Goal: Task Accomplishment & Management: Complete application form

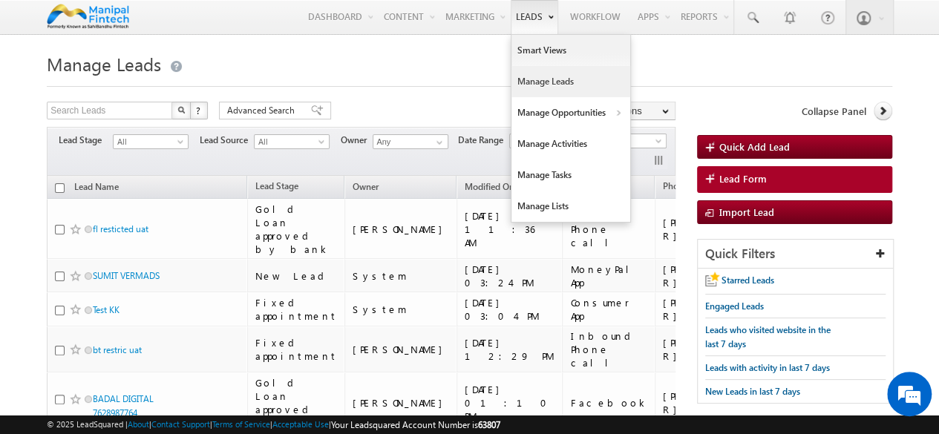
click at [527, 81] on link "Manage Leads" at bounding box center [570, 81] width 119 height 31
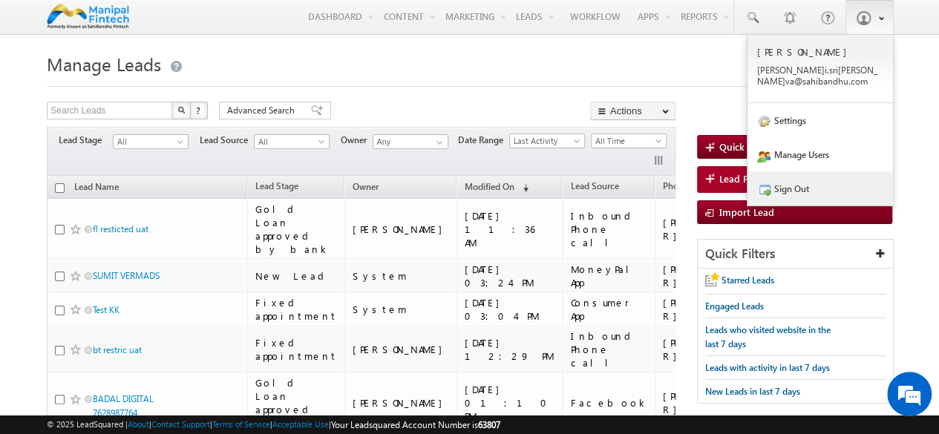
click at [809, 185] on link "Sign Out" at bounding box center [819, 188] width 145 height 34
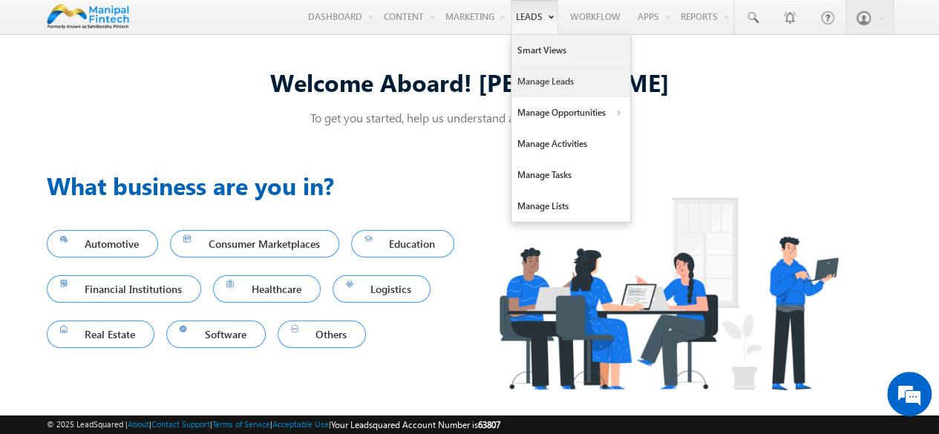
click at [528, 89] on link "Manage Leads" at bounding box center [570, 81] width 119 height 31
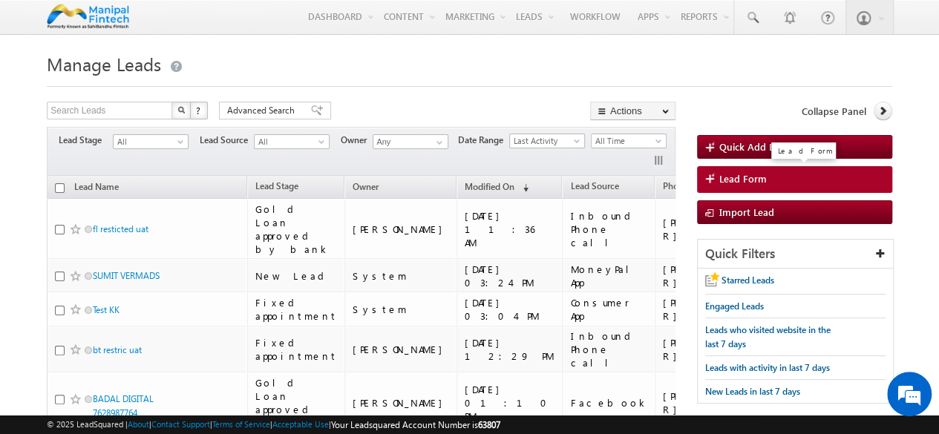
click at [748, 179] on span "Lead Form" at bounding box center [742, 178] width 47 height 13
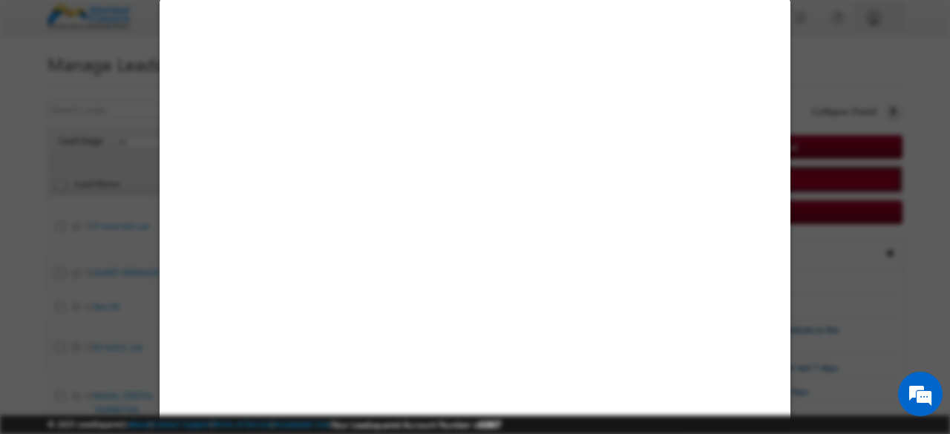
select select "Open"
select select "Prospecting"
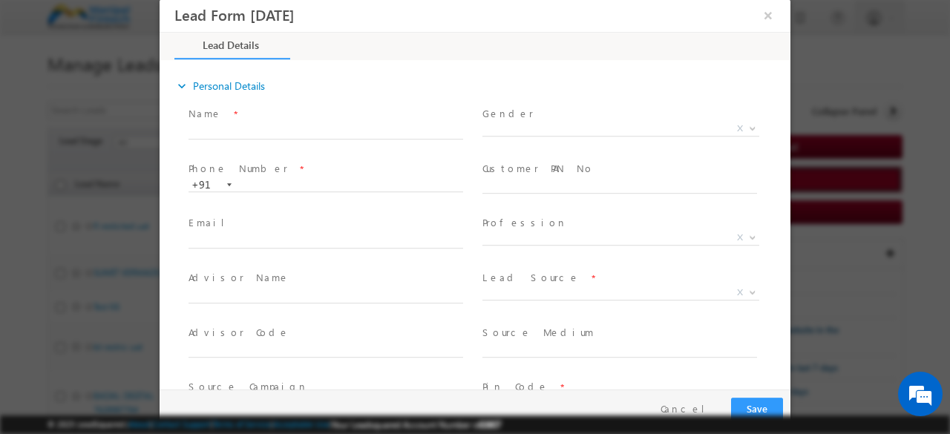
type input "09/11/25 4:50 PM"
click at [243, 131] on input "text" at bounding box center [325, 132] width 275 height 15
type input "sumit fl"
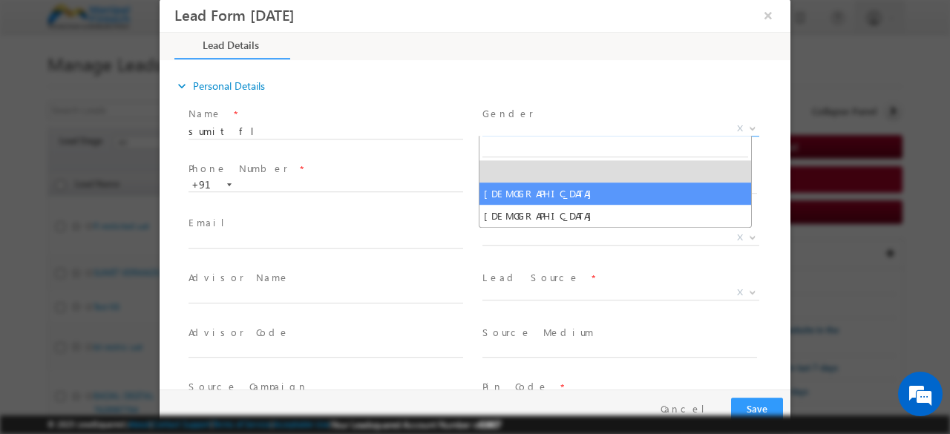
select select "Male"
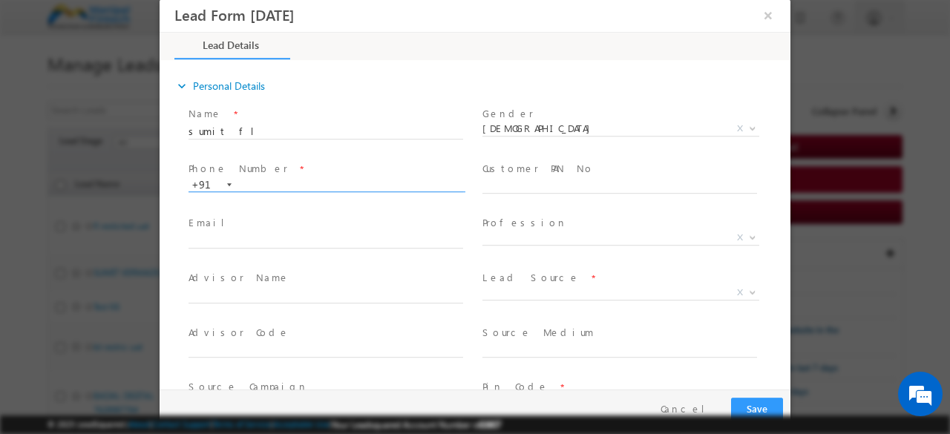
paste input "7694114562"
type input "7694114562"
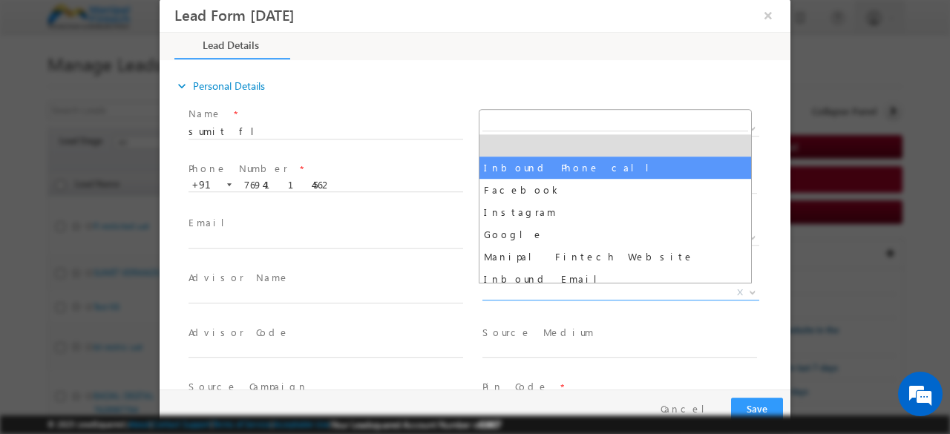
select select "Inbound Phone call"
type input "sumit fl- Inbound Phone call"
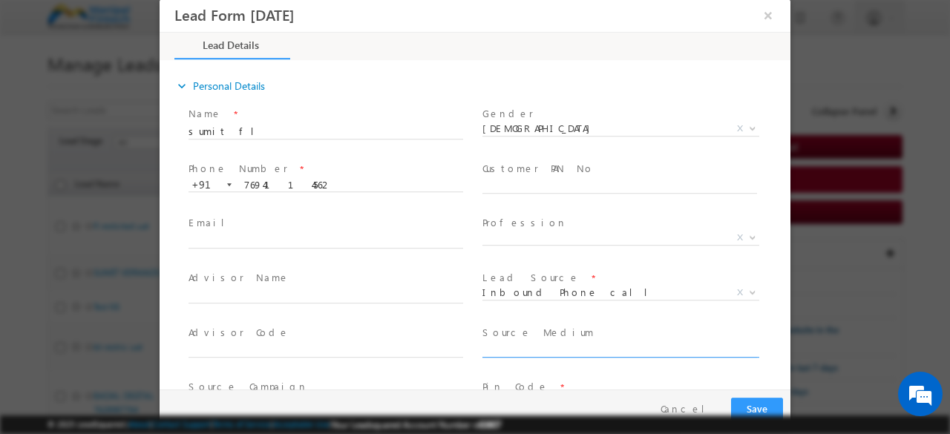
scroll to position [178, 0]
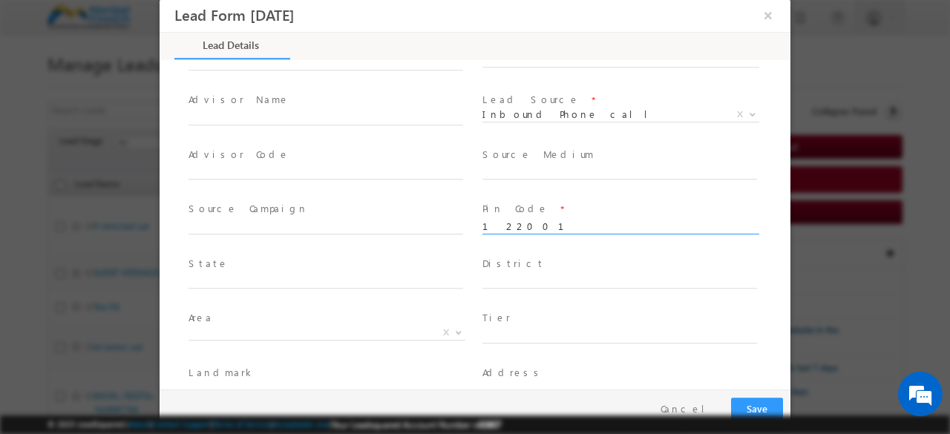
type input "122001"
type input "Haryana"
type input "Gurgaon"
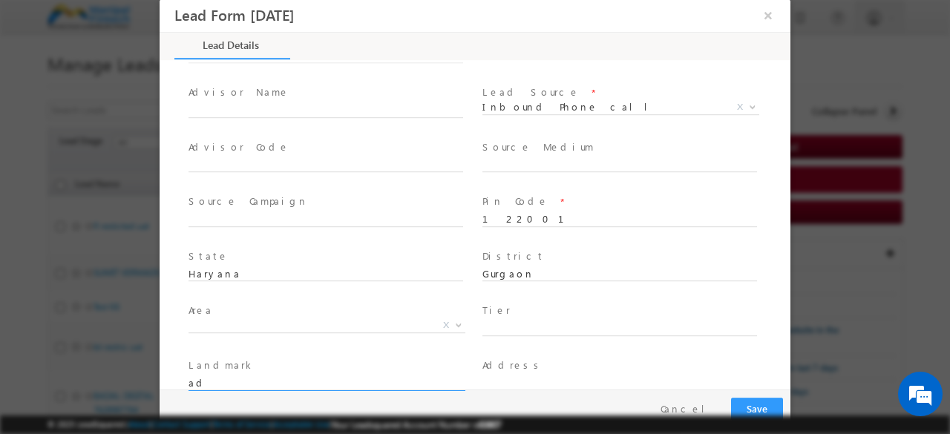
type input "a"
type input "landmark"
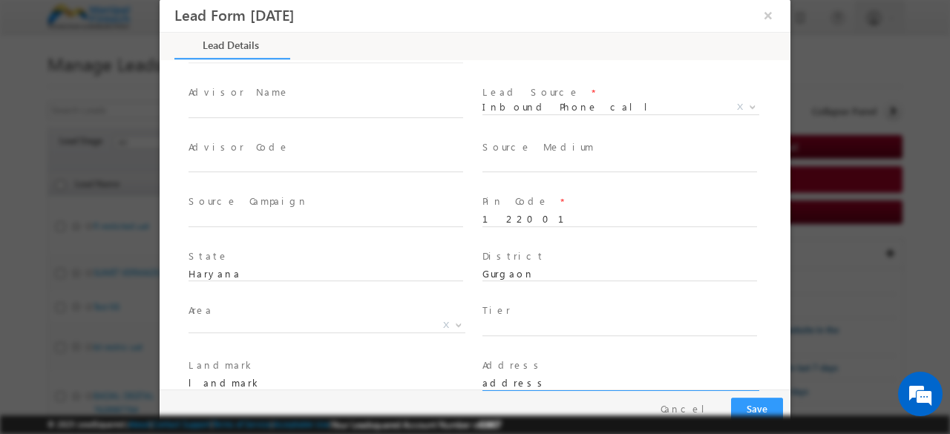
type input "address"
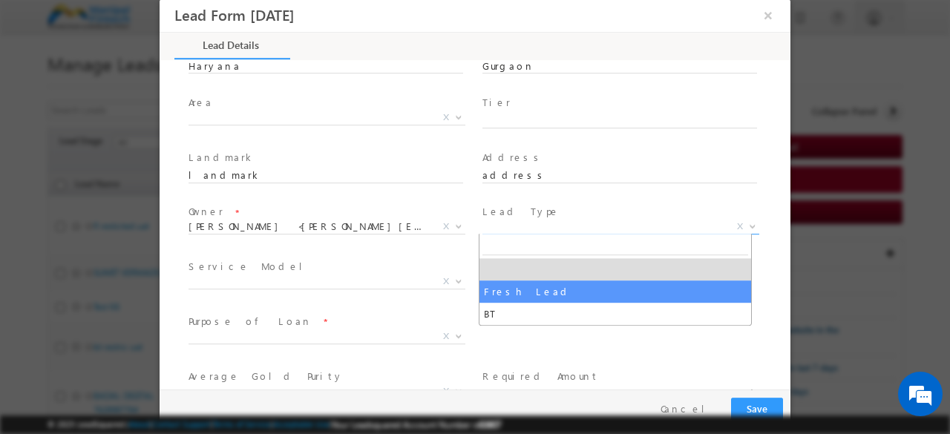
select select "Fresh Lead"
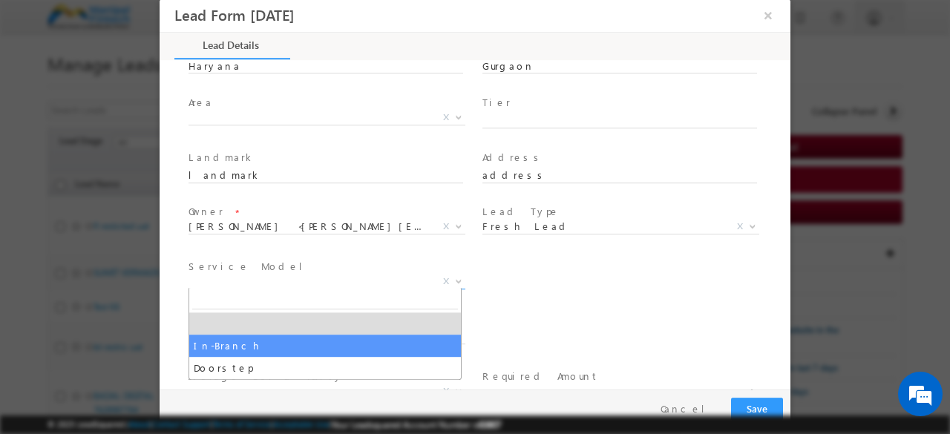
select select "In-Branch"
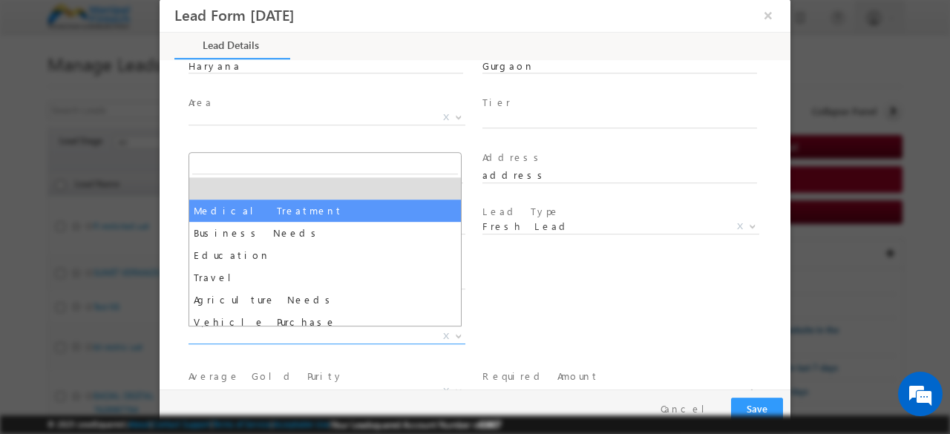
select select "Medical Treatment"
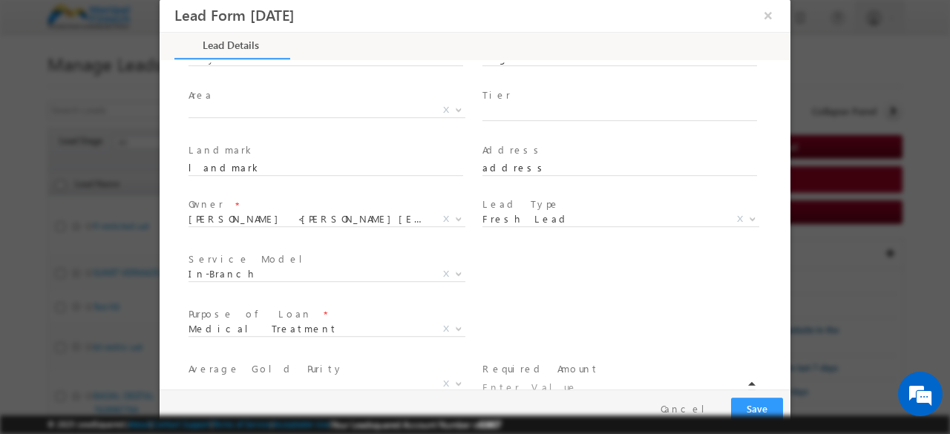
scroll to position [405, 0]
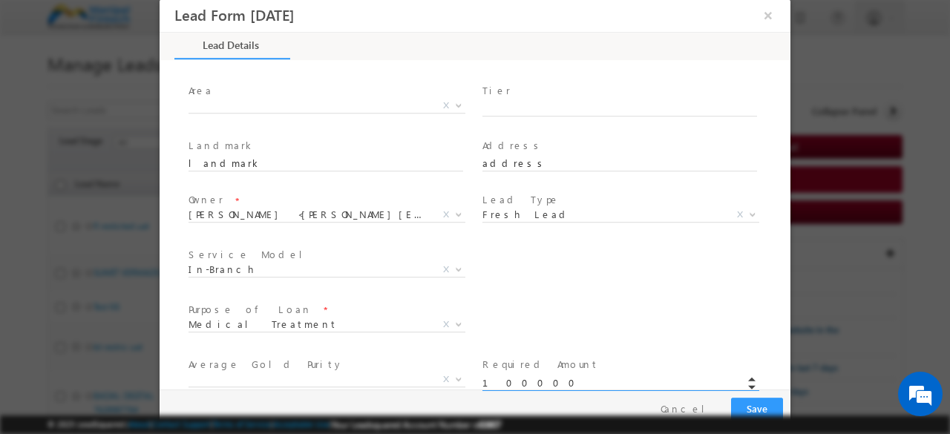
type input "100000.00"
type input "[DATE] 4:50 PM"
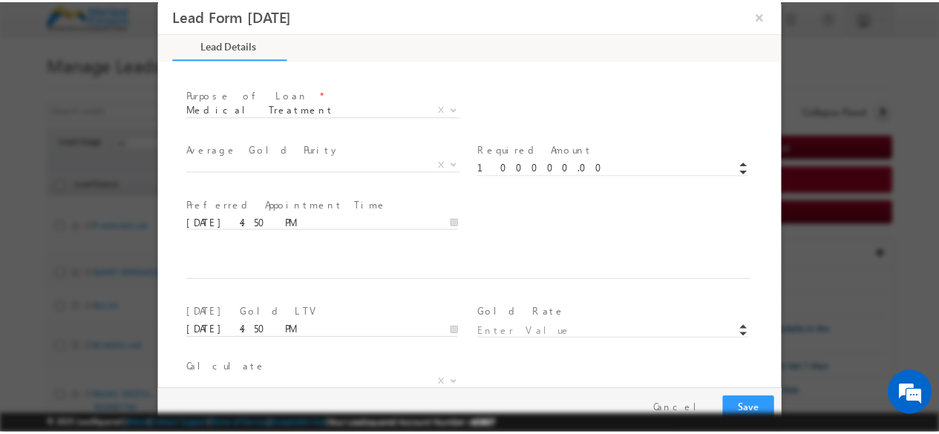
scroll to position [865, 0]
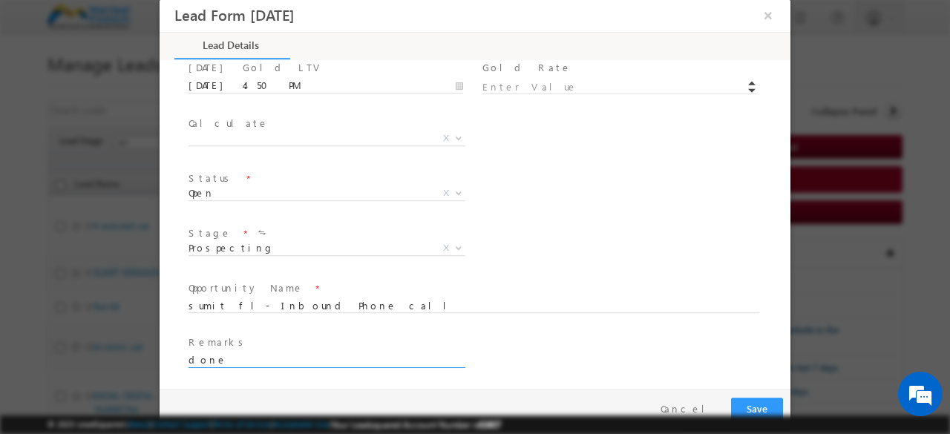
type input "done"
click at [731, 398] on button "Save" at bounding box center [757, 409] width 52 height 23
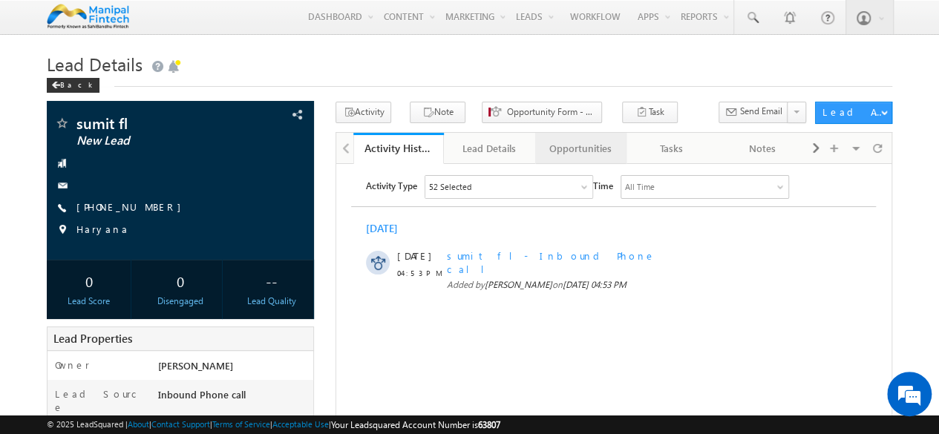
click at [582, 150] on div "Opportunities" at bounding box center [580, 148] width 66 height 18
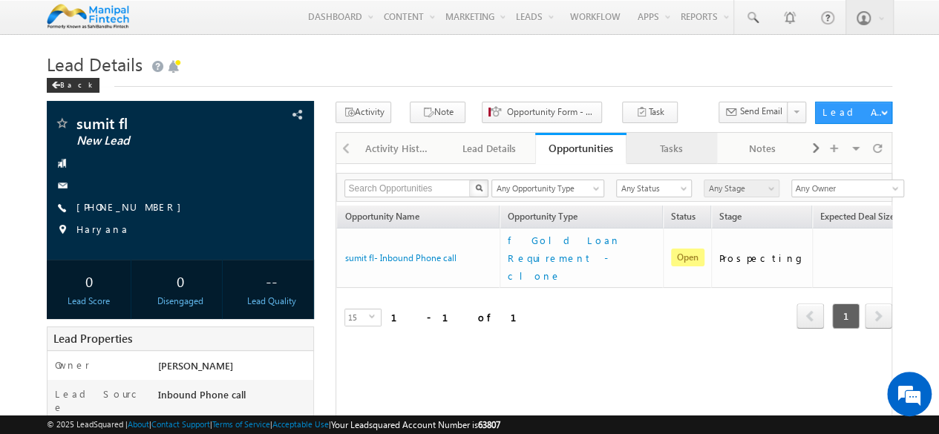
click at [677, 151] on div "Tasks" at bounding box center [671, 148] width 66 height 18
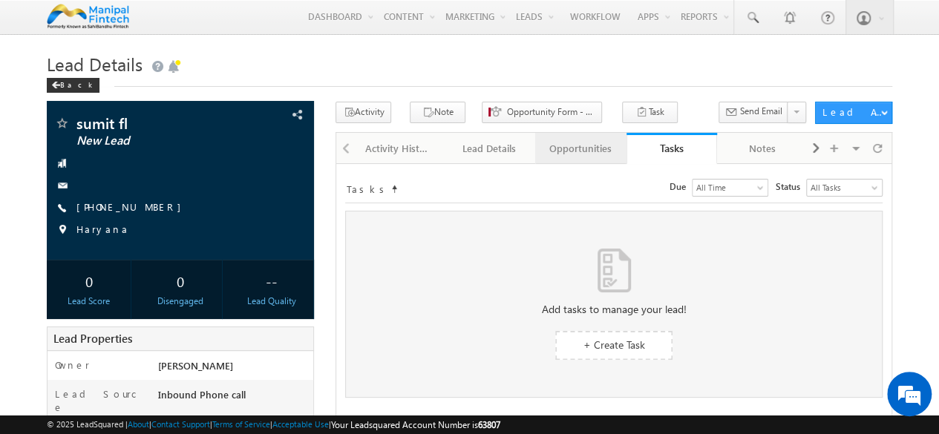
click at [585, 150] on div "Opportunities" at bounding box center [580, 148] width 66 height 18
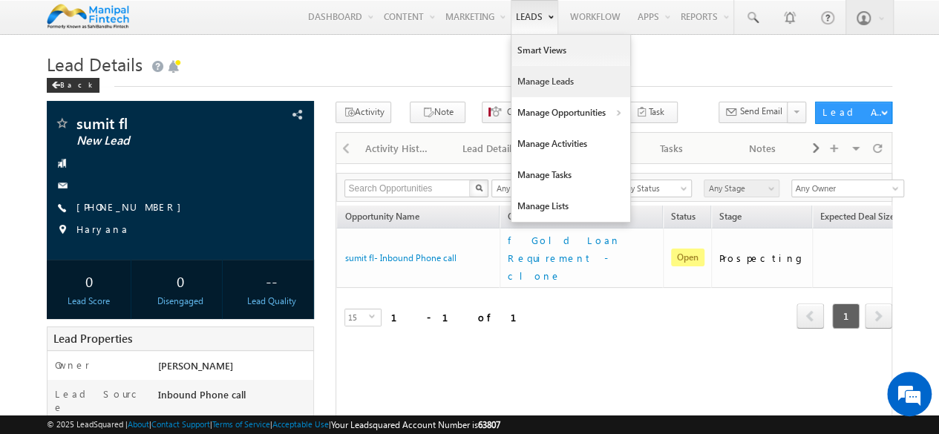
click at [542, 75] on link "Manage Leads" at bounding box center [570, 81] width 119 height 31
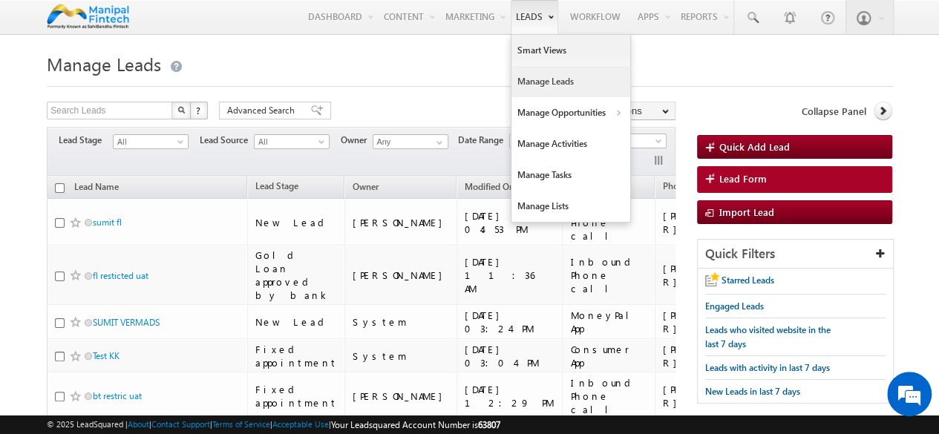
click at [527, 79] on link "Manage Leads" at bounding box center [570, 81] width 119 height 31
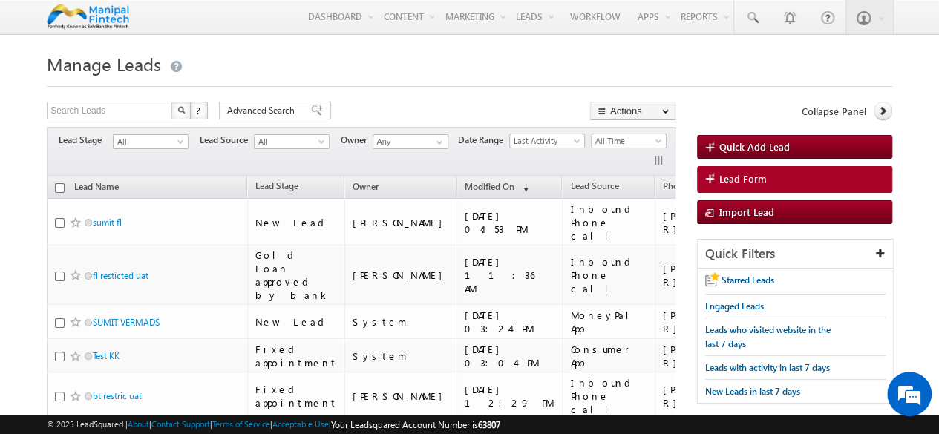
click at [442, 70] on h1 "Manage Leads" at bounding box center [469, 62] width 845 height 29
click at [761, 180] on span "Lead Form" at bounding box center [742, 178] width 47 height 13
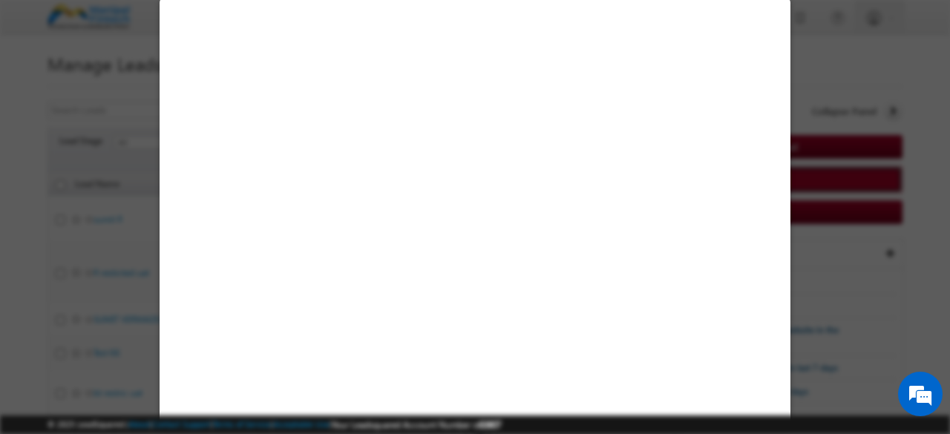
select select "Open"
select select "Prospecting"
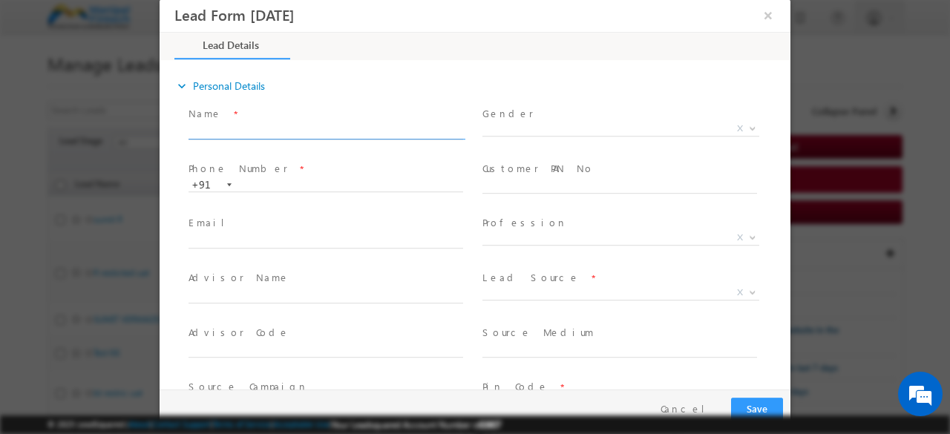
click at [294, 131] on input "text" at bounding box center [325, 132] width 275 height 15
type input "09/11/25 5:08 PM"
type input "sumit bt"
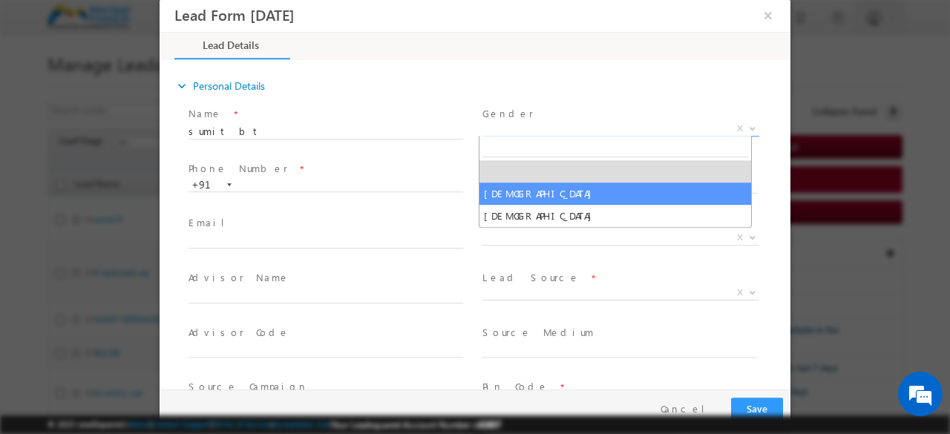
select select "Male"
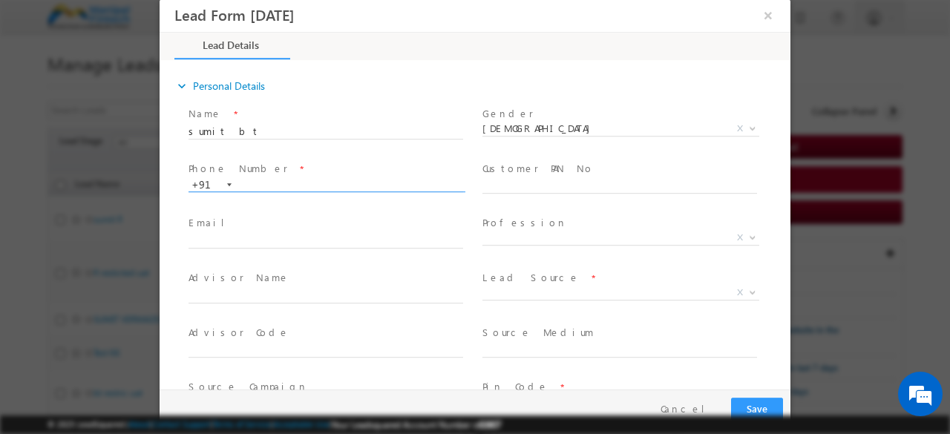
paste input "7020933088"
type input "7020933088"
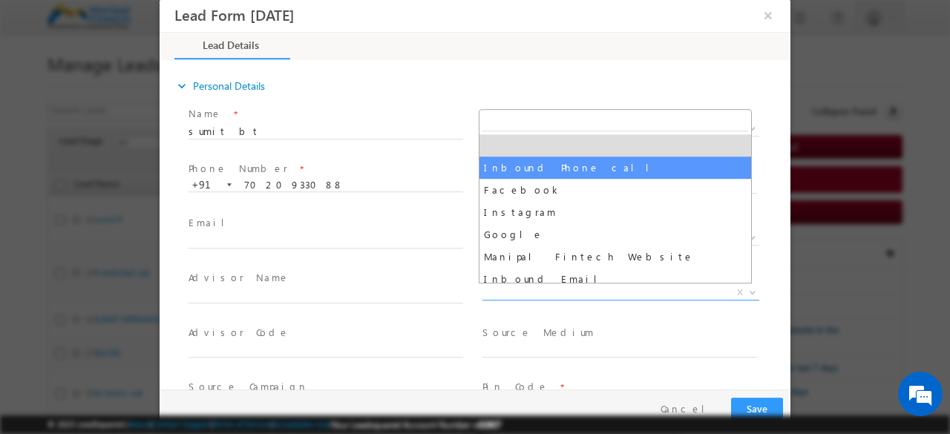
select select "Inbound Phone call"
type input "sumit bt- Inbound Phone call"
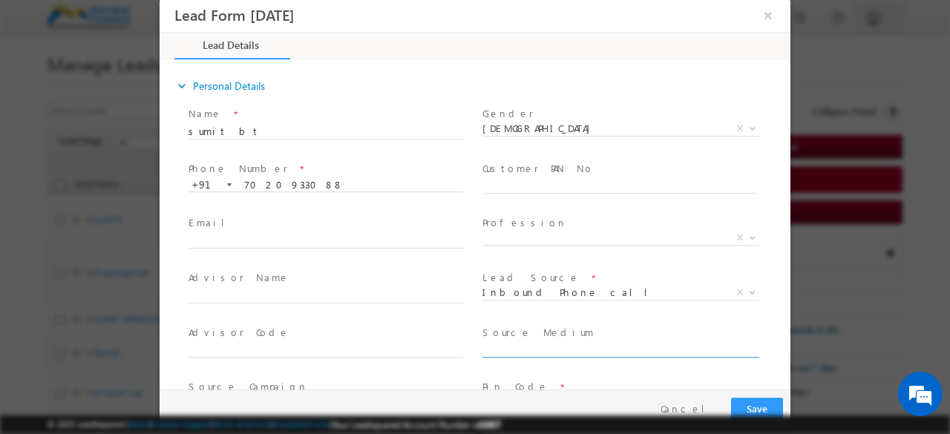
scroll to position [178, 0]
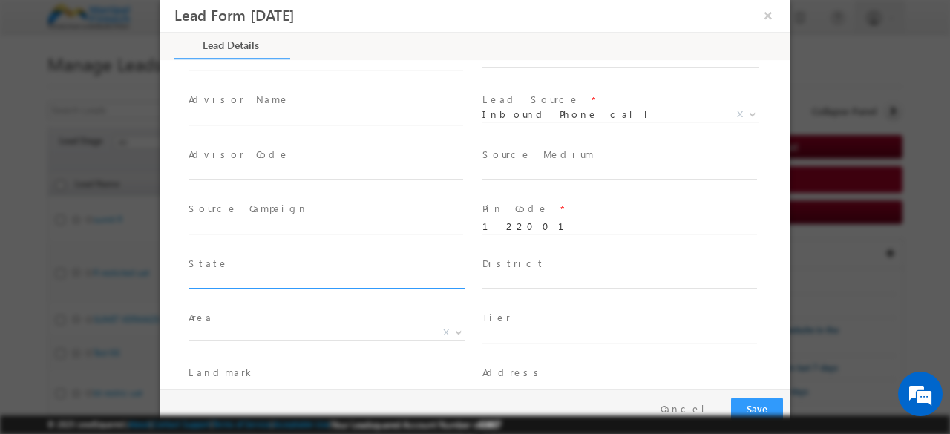
type input "122001"
type input "hary"
type input "a"
type input "Haryana"
type input "Gurgaon"
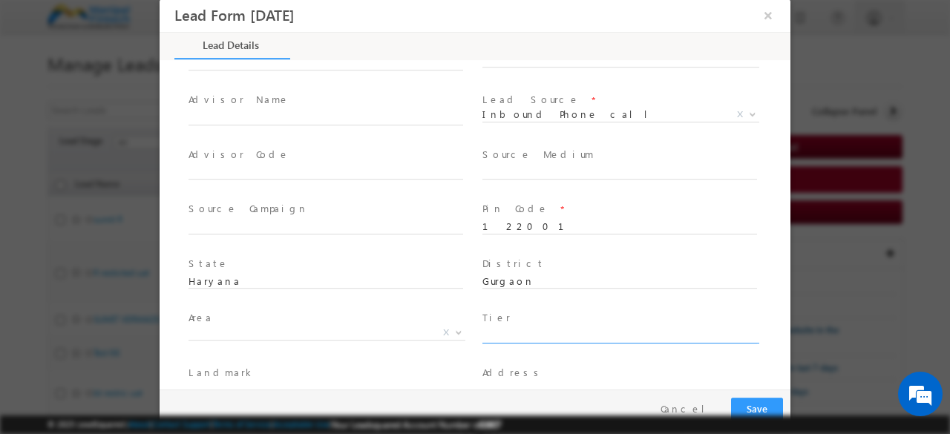
scroll to position [185, 0]
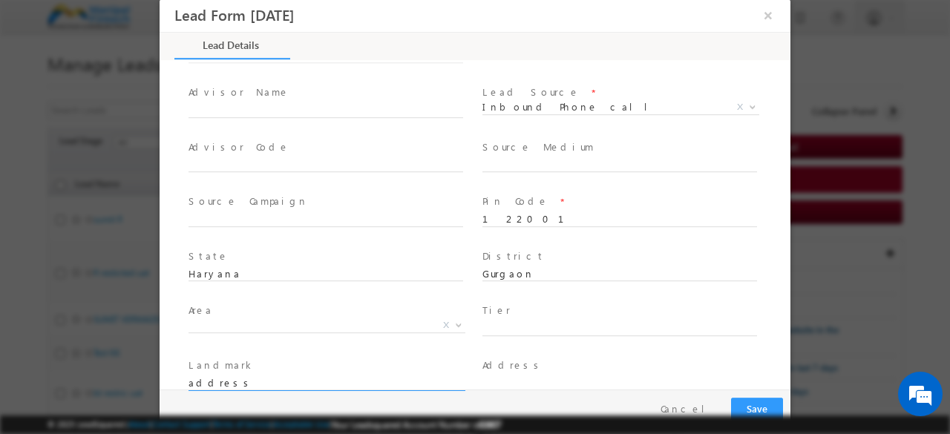
type input "address"
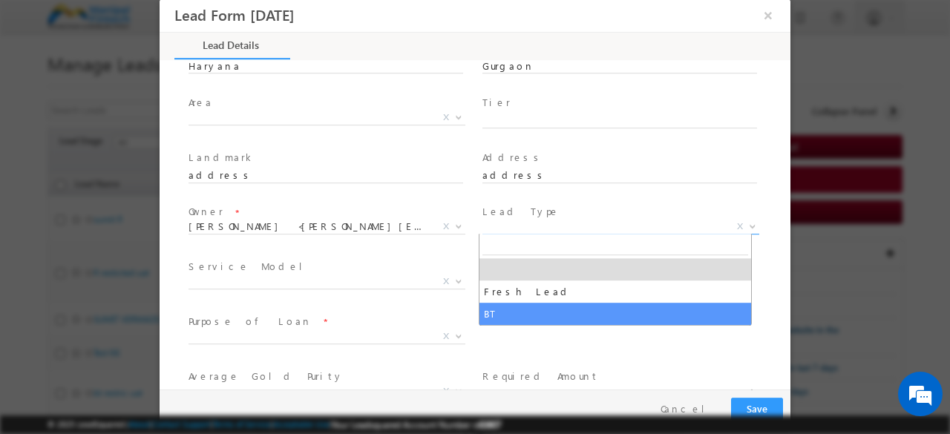
select select "BT"
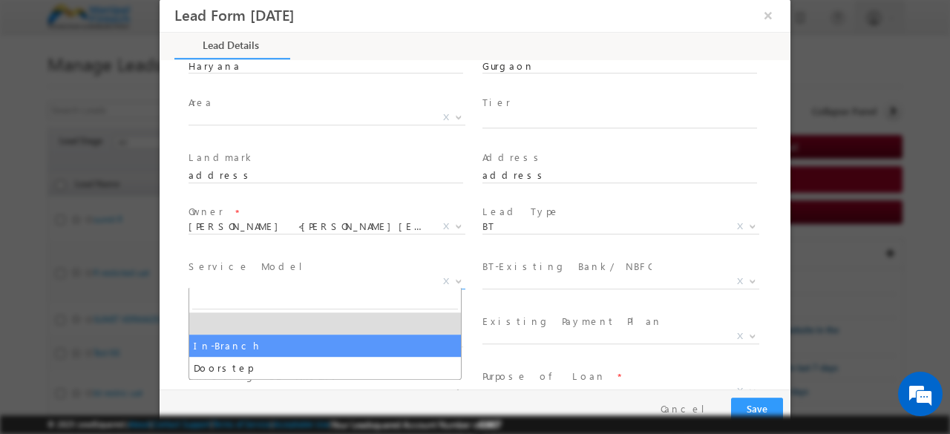
select select "In-Branch"
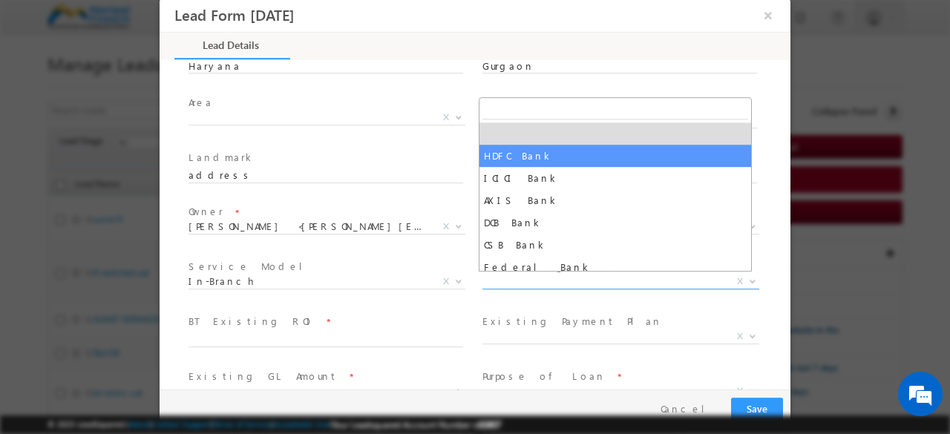
select select "HDFC Bank"
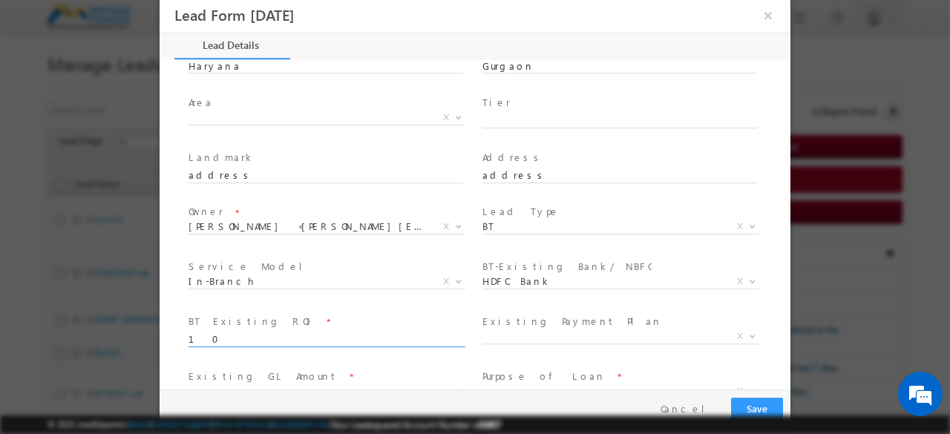
type input "10"
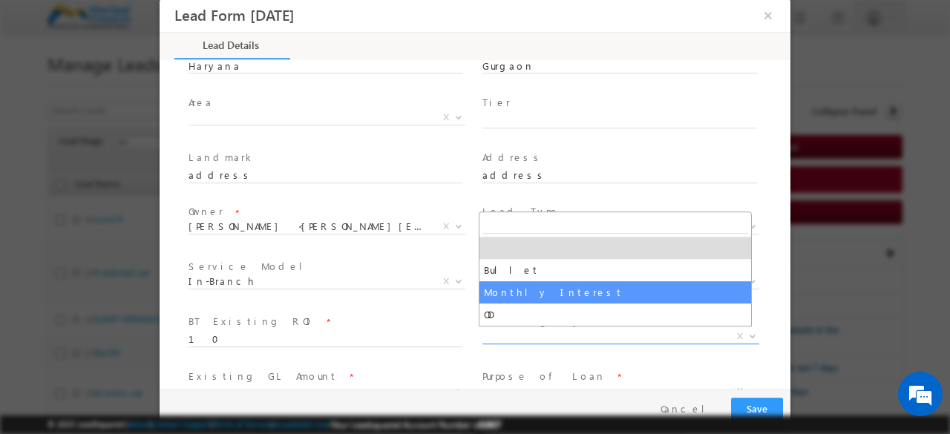
select select "Monthly Interest"
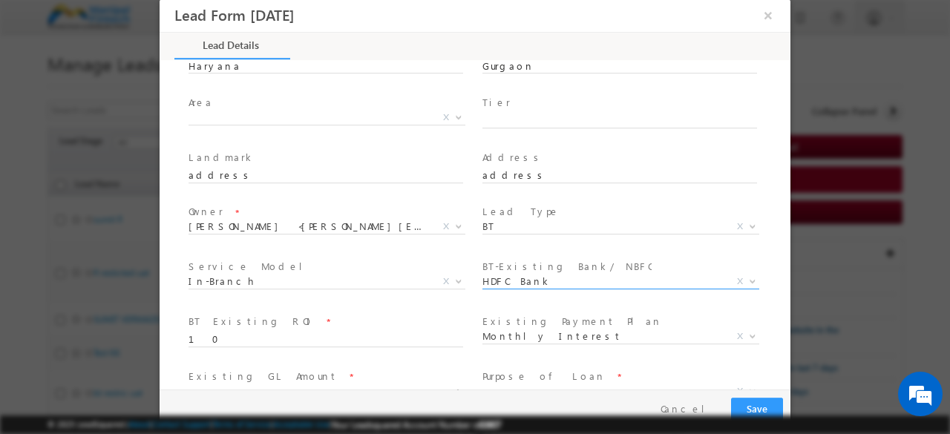
scroll to position [405, 0]
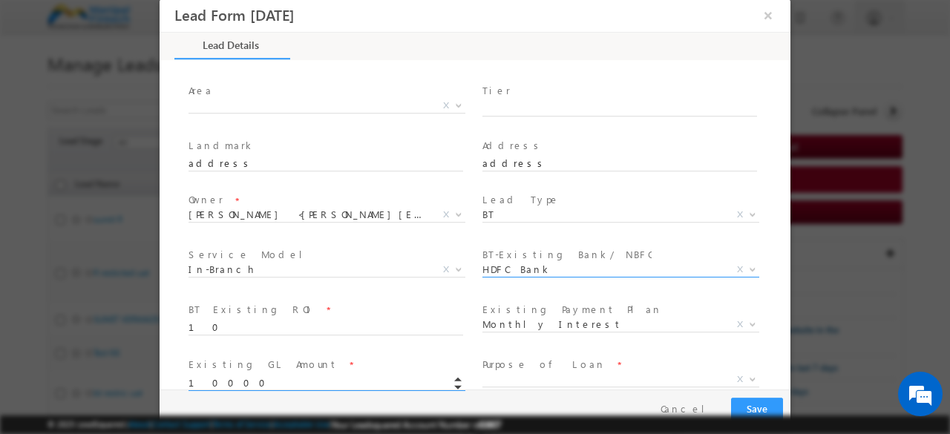
type input "100000.00"
click at [447, 373] on button "button" at bounding box center [458, 377] width 22 height 8
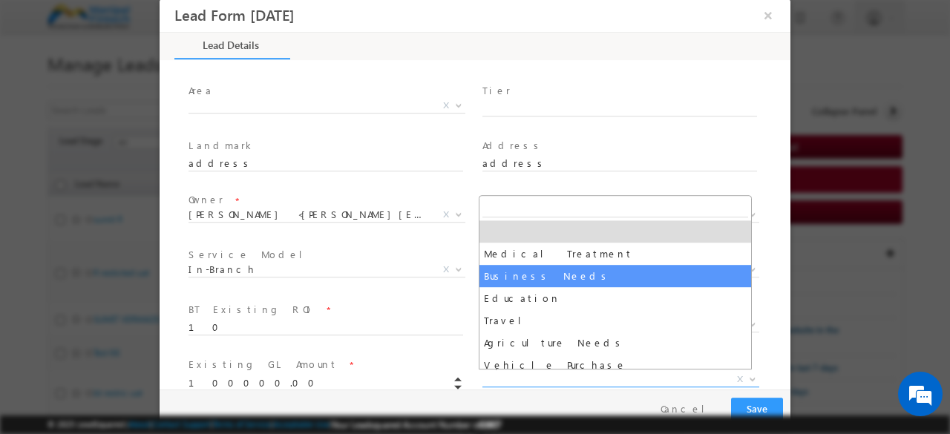
select select "Business Needs"
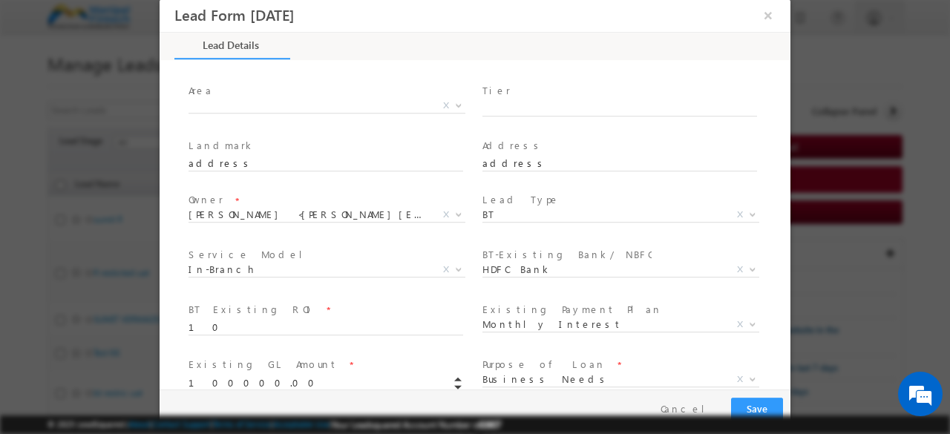
scroll to position [613, 0]
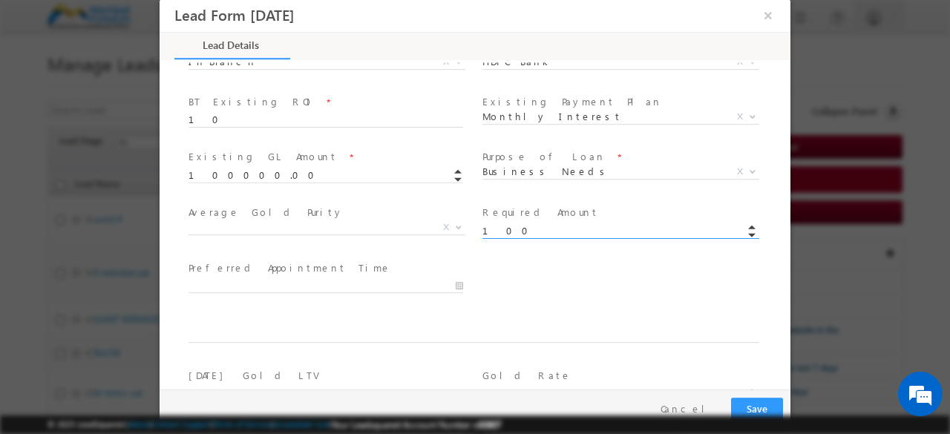
type input "100000.00"
type input "09/11/25 5:08 PM"
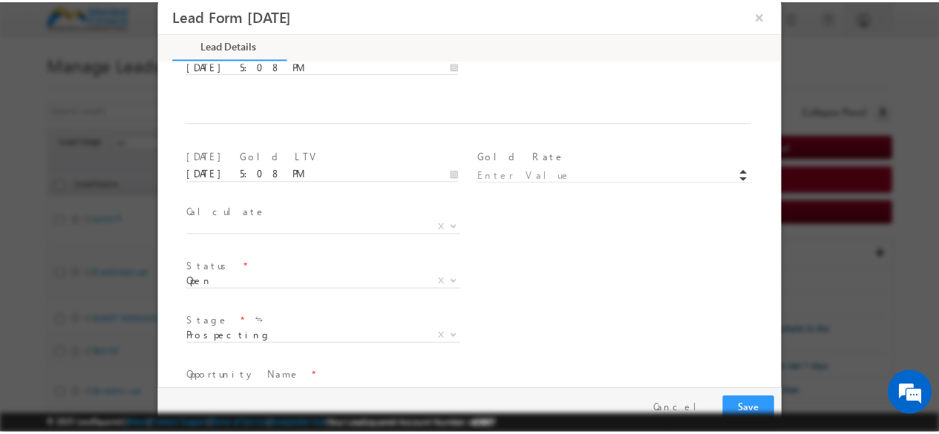
scroll to position [921, 0]
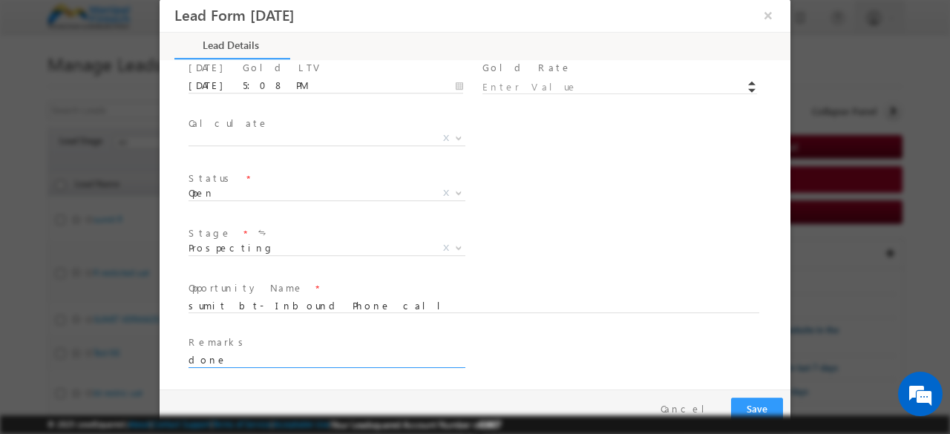
type input "done"
click at [731, 398] on button "Save" at bounding box center [757, 409] width 52 height 23
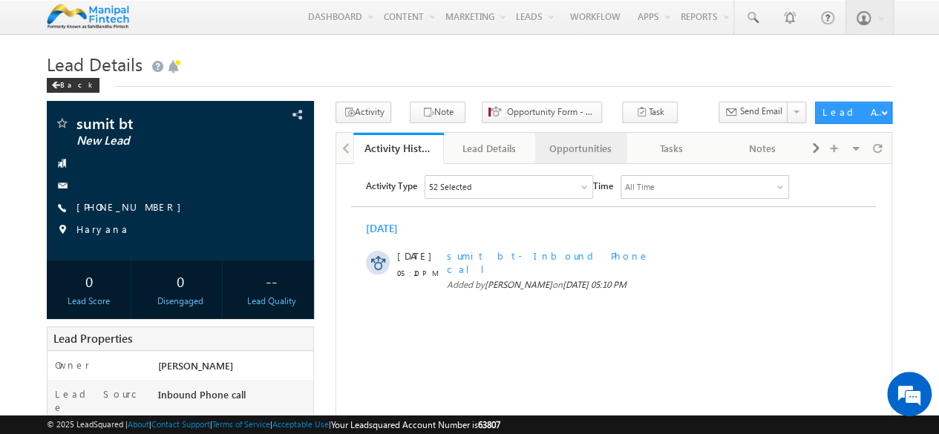
click at [589, 154] on div "Opportunities" at bounding box center [580, 148] width 66 height 18
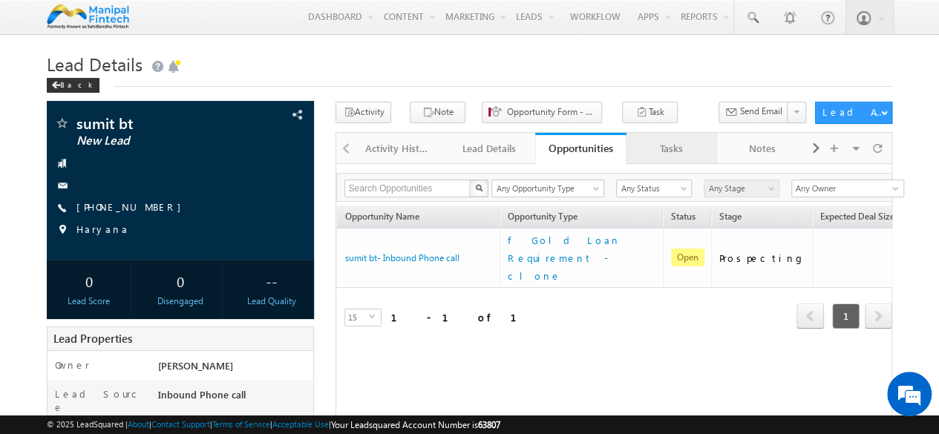
click at [674, 145] on div "Tasks" at bounding box center [671, 148] width 66 height 18
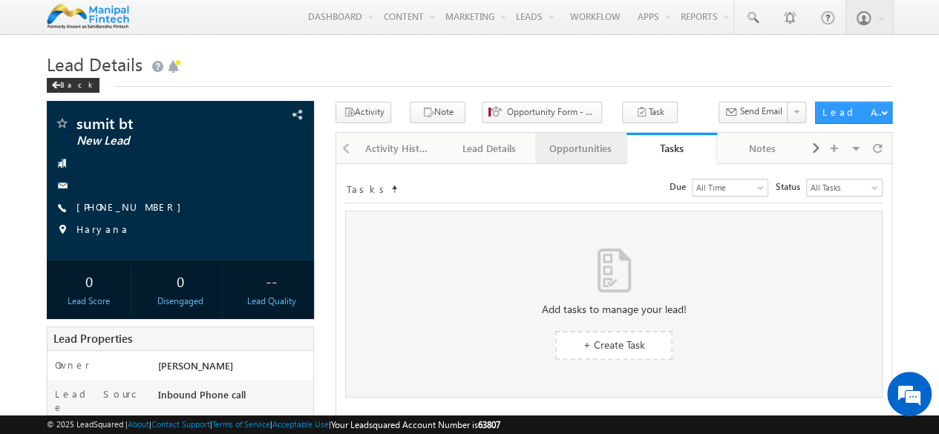
click at [598, 148] on div "Opportunities" at bounding box center [580, 148] width 66 height 18
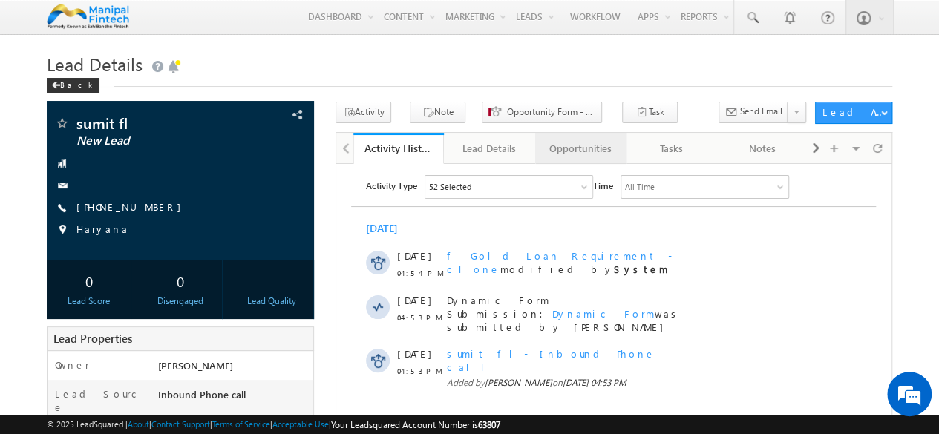
click at [583, 158] on link "Opportunities" at bounding box center [580, 148] width 91 height 31
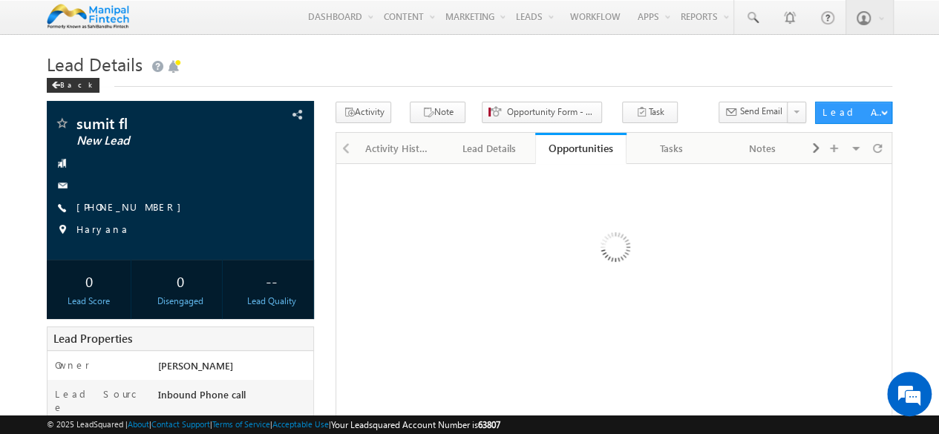
click at [583, 158] on link "Opportunities" at bounding box center [580, 148] width 91 height 31
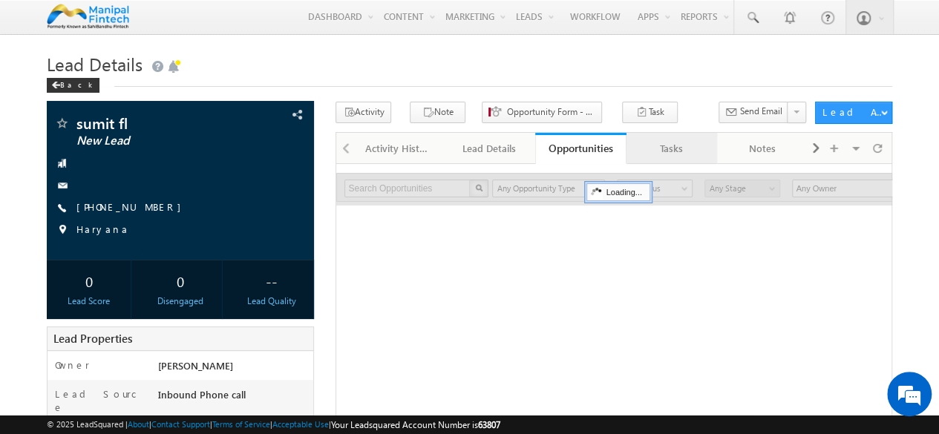
click at [674, 151] on div "Tasks" at bounding box center [671, 148] width 66 height 18
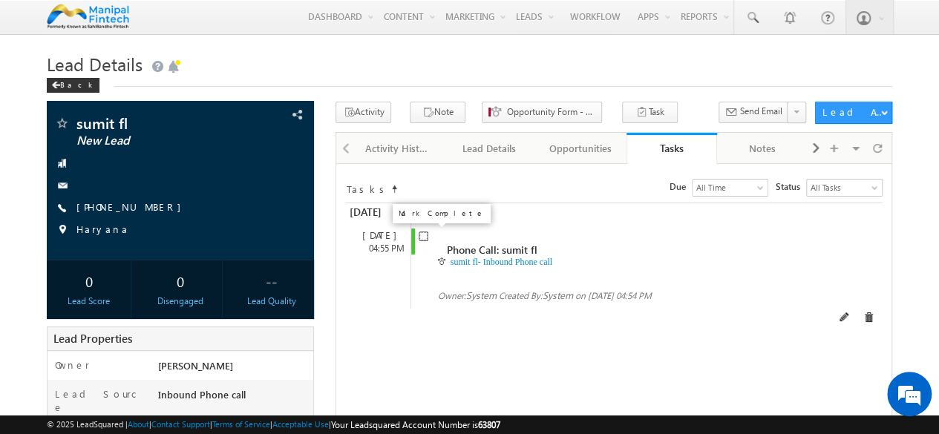
click at [421, 237] on input "checkbox" at bounding box center [423, 236] width 10 height 10
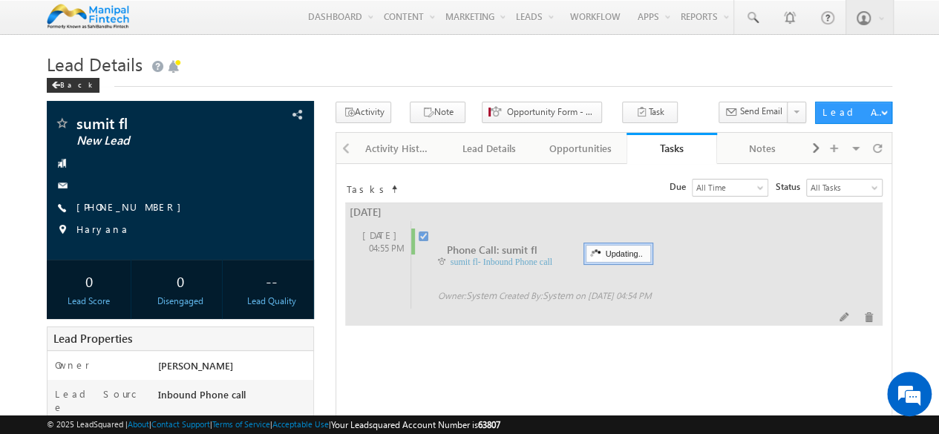
checkbox input "false"
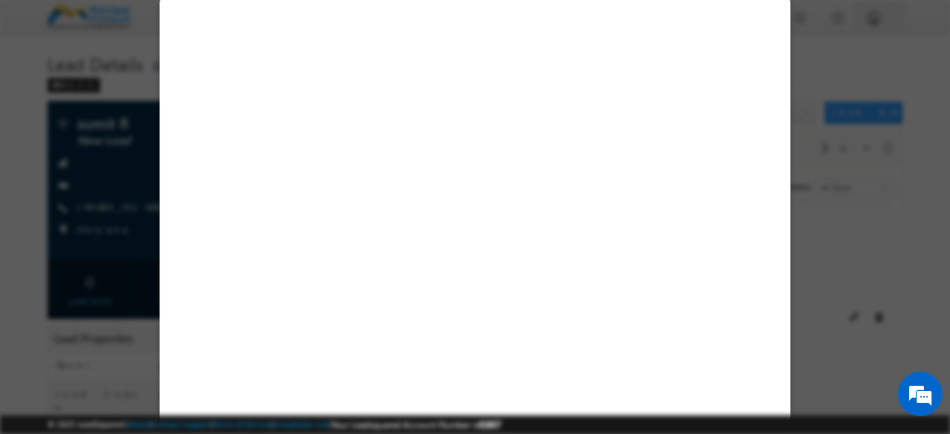
select select "[DEMOGRAPHIC_DATA]"
select select "Inbound Phone call"
select select "Fresh Lead"
select select "In-Branch"
select select "Medical Treatment"
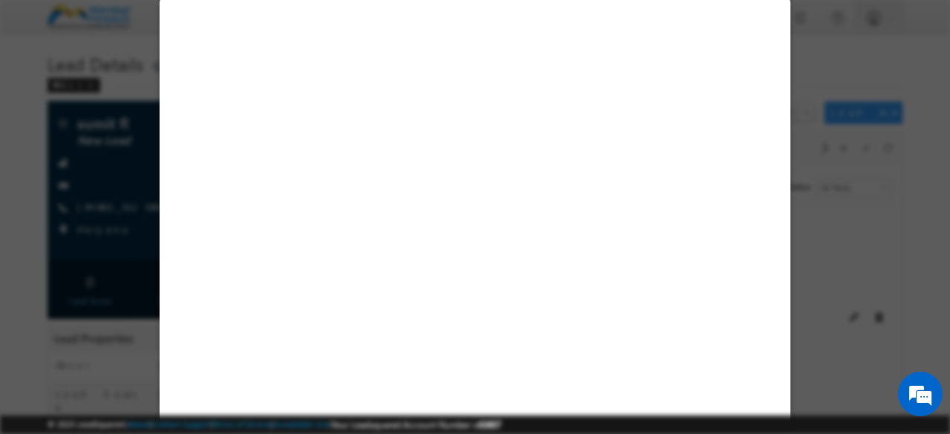
select select "Open"
select select "Fresh Lead"
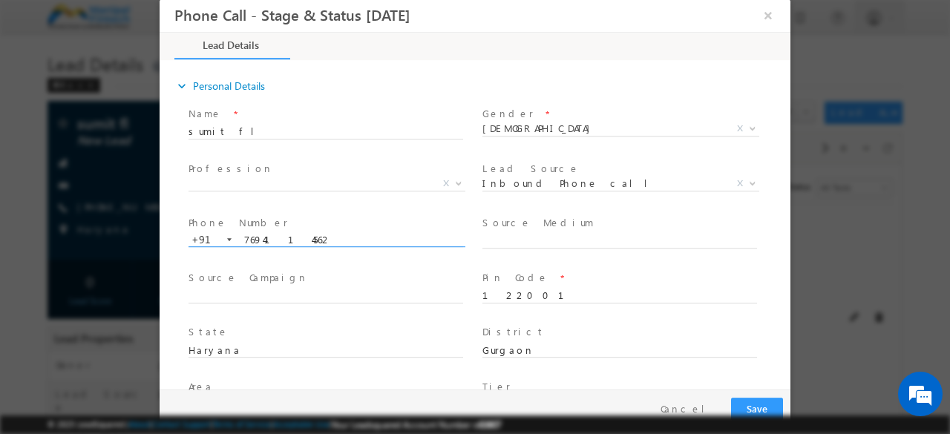
type input "[DATE] 5:11 PM"
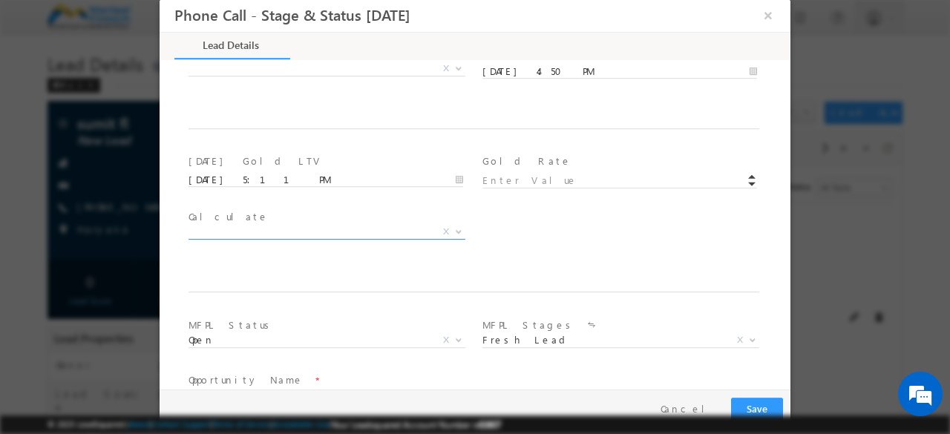
scroll to position [755, 0]
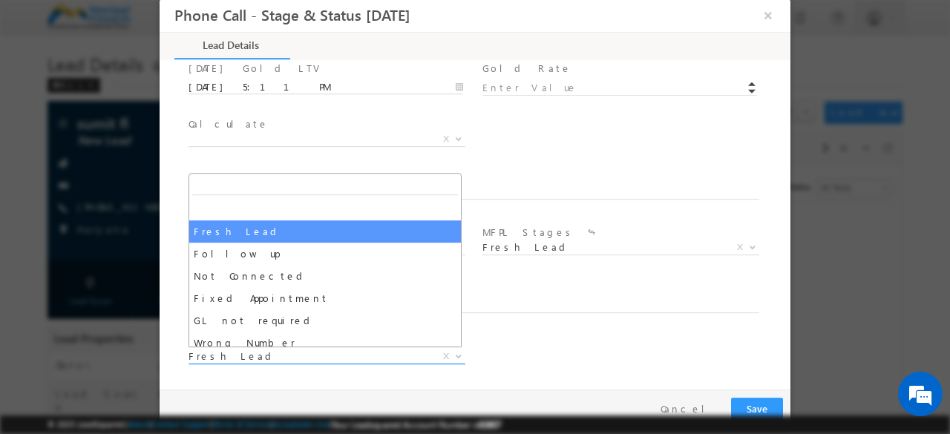
click at [276, 353] on span "Fresh Lead" at bounding box center [308, 355] width 241 height 13
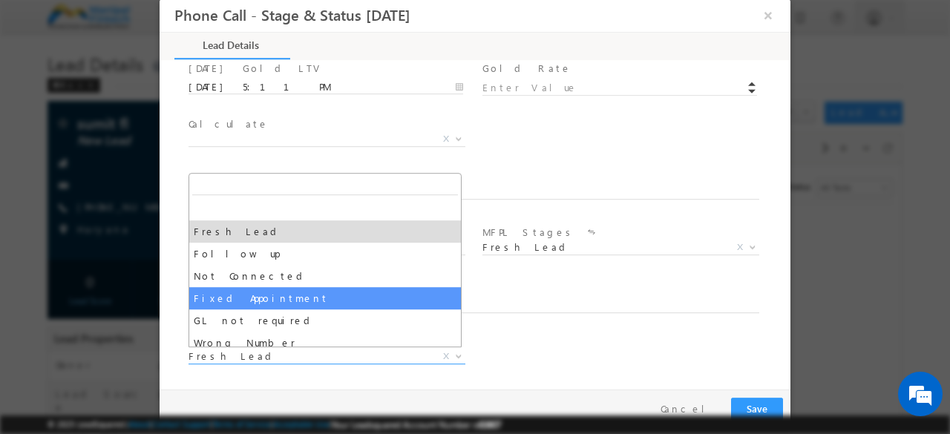
select select "Fixed Appointment"
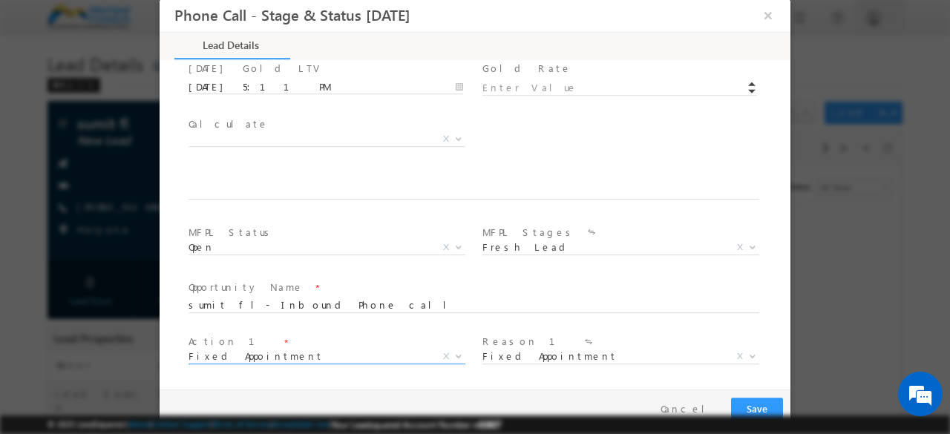
scroll to position [865, 0]
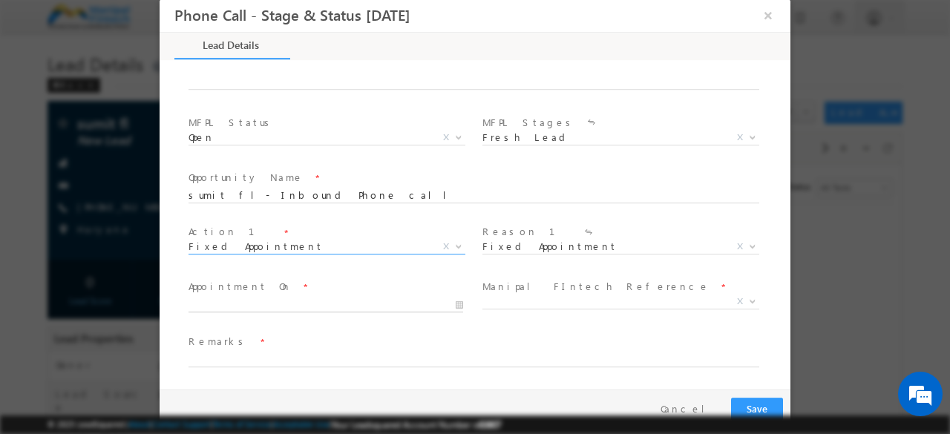
type input "09/11/25 5:11 PM"
type input "11"
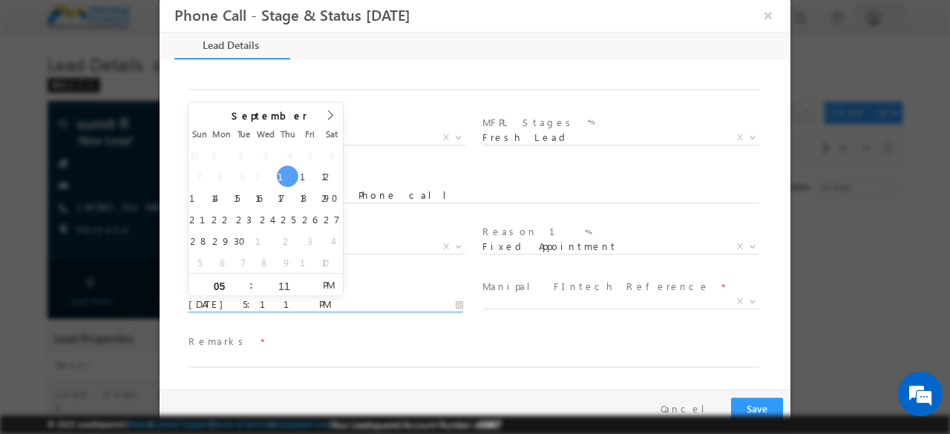
click at [288, 303] on input "09/11/25 5:11 PM" at bounding box center [325, 305] width 275 height 15
click at [382, 274] on div "Action 1 * Fresh Lead Follow up Not Connected Fixed Appointment GL not required…" at bounding box center [332, 249] width 294 height 55
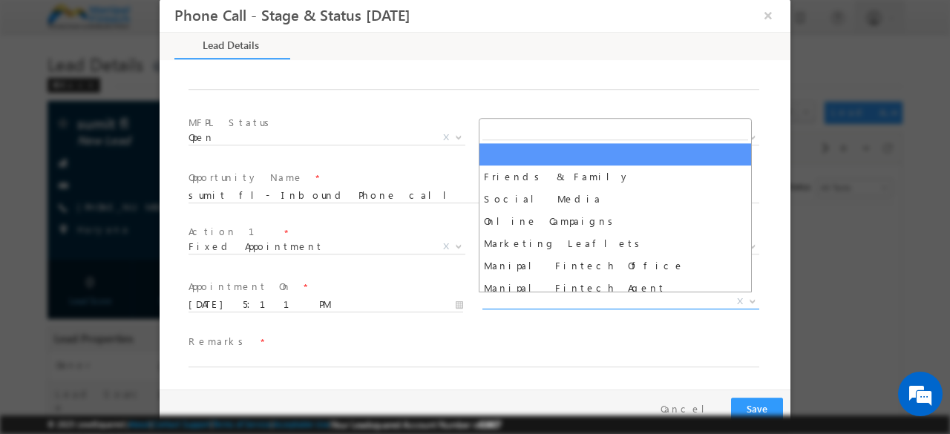
click at [524, 298] on span "X" at bounding box center [620, 302] width 277 height 15
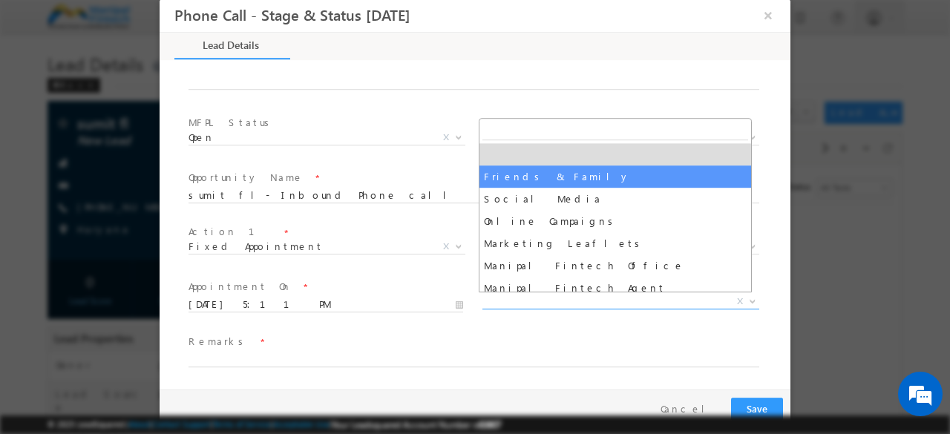
select select "Friends & Family"
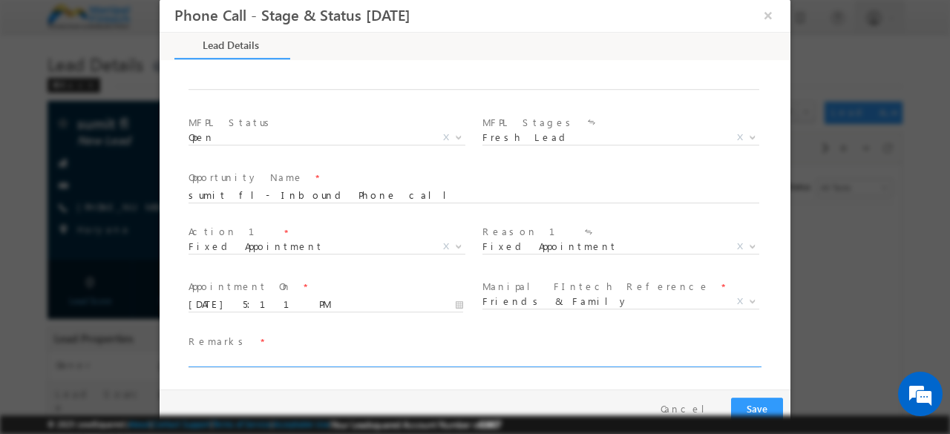
click at [248, 363] on input "text" at bounding box center [473, 359] width 571 height 15
type input "done"
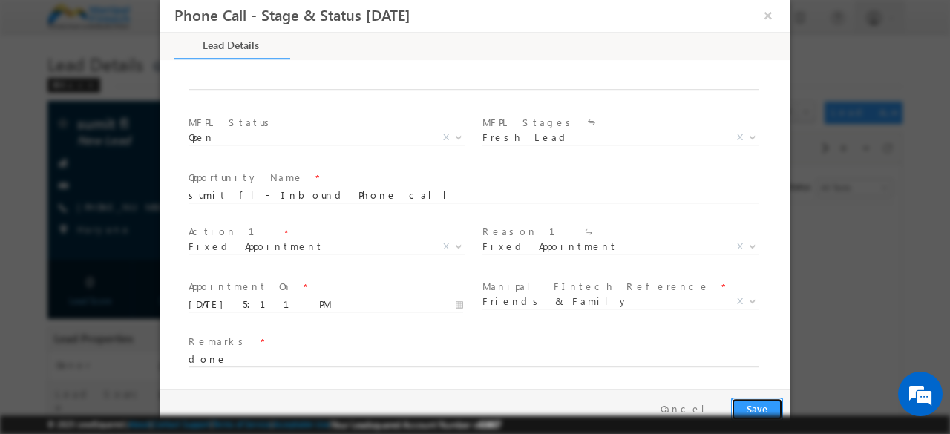
click at [731, 398] on button "Save" at bounding box center [757, 409] width 52 height 23
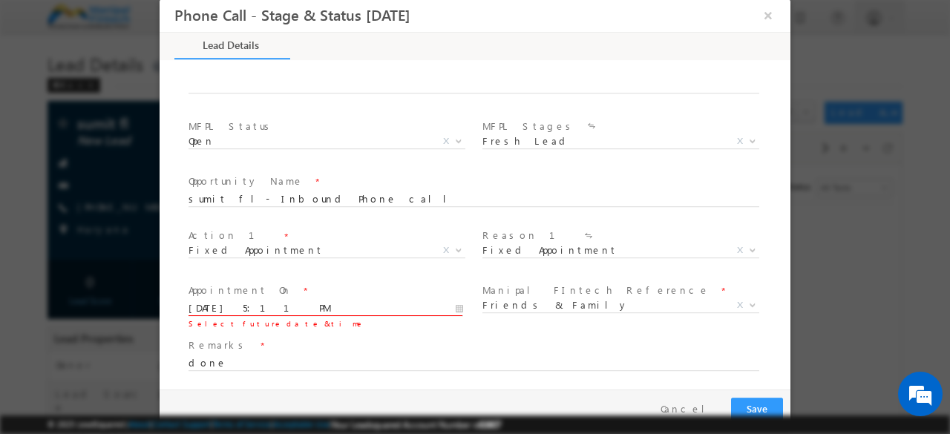
click at [321, 307] on input "09/11/25 5:11 PM" at bounding box center [325, 308] width 275 height 15
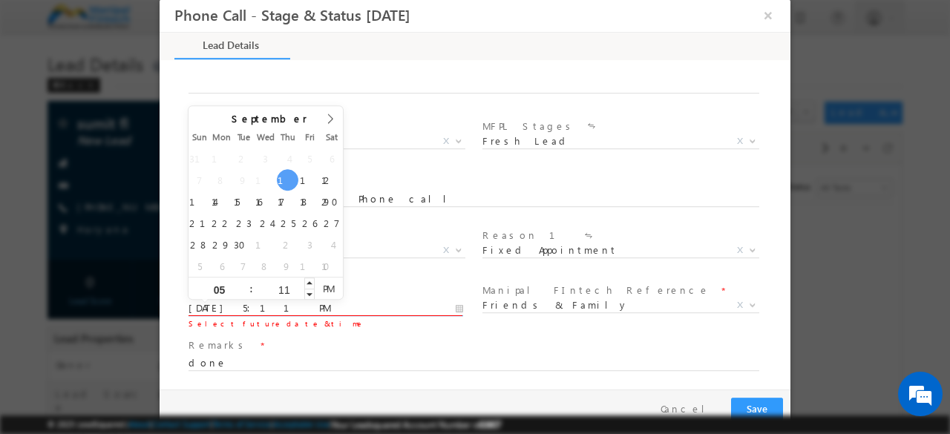
click at [298, 287] on input "11" at bounding box center [284, 290] width 62 height 10
type input "30"
type input "09/11/25 5:30 PM"
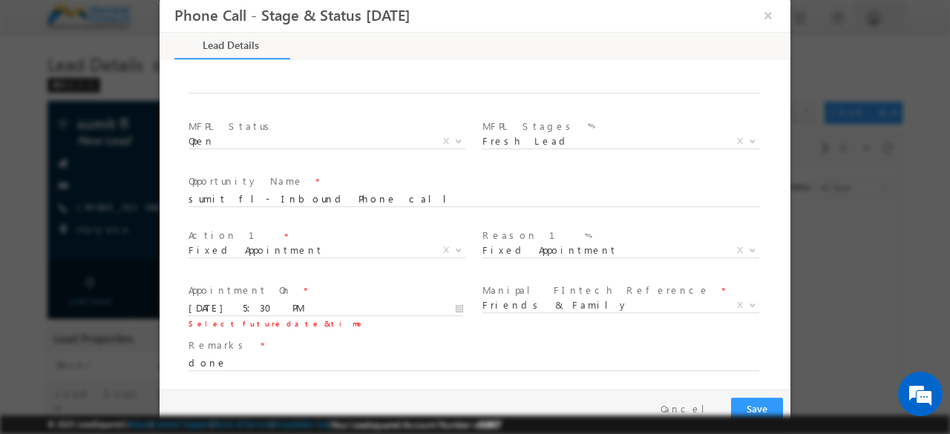
click at [408, 280] on div "Appointment On * 09/11/25 5:30 PM Select future date & time" at bounding box center [332, 307] width 294 height 55
click at [750, 405] on button "Save" at bounding box center [757, 409] width 52 height 23
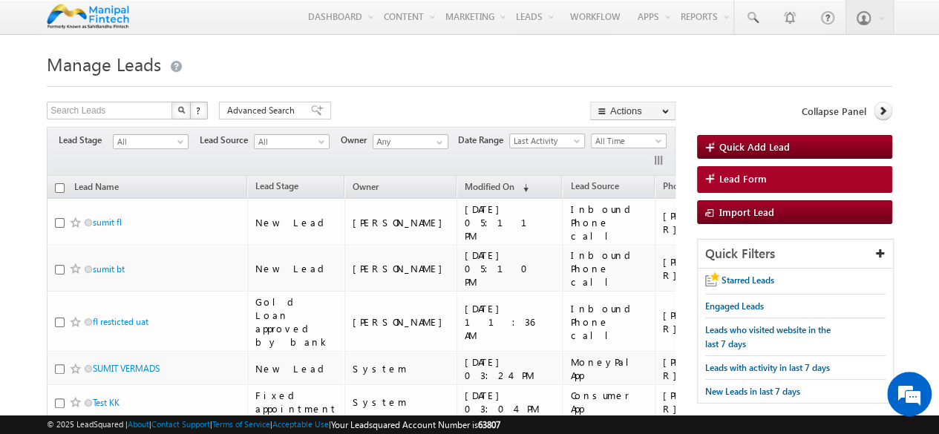
click at [496, 65] on h1 "Manage Leads" at bounding box center [469, 62] width 845 height 29
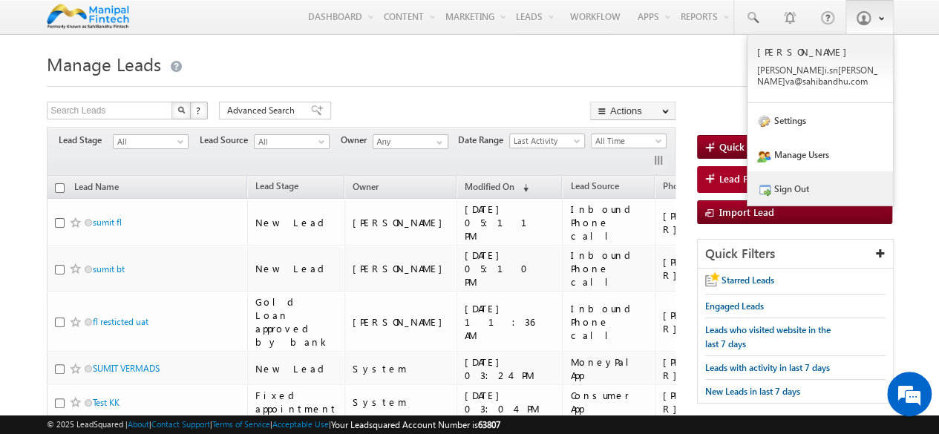
click at [783, 187] on link "Sign Out" at bounding box center [819, 188] width 145 height 34
